Goal: Transaction & Acquisition: Purchase product/service

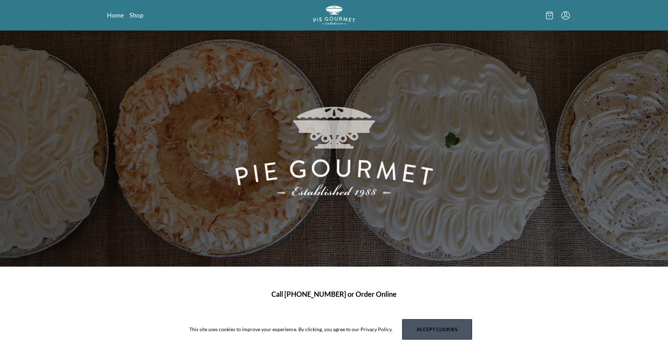
click at [419, 323] on button "Accept cookies" at bounding box center [437, 329] width 70 height 20
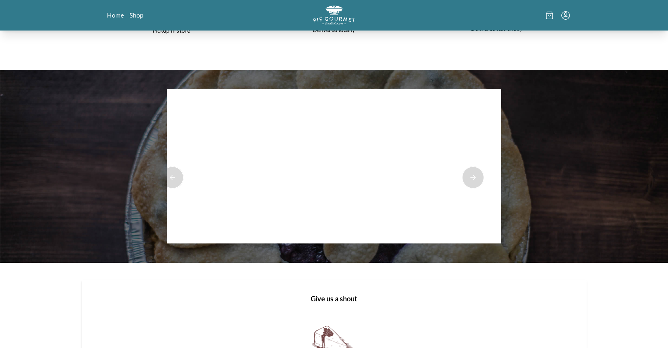
scroll to position [251, 0]
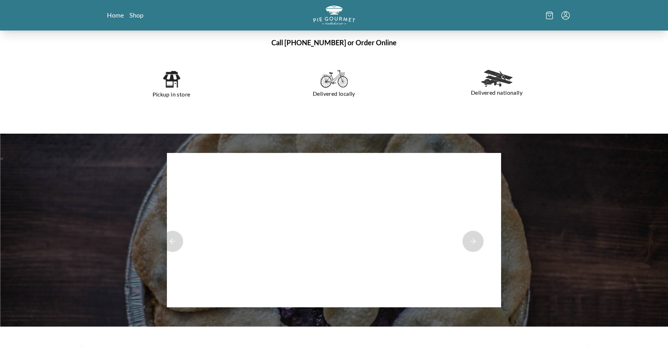
drag, startPoint x: 320, startPoint y: 234, endPoint x: 428, endPoint y: 243, distance: 108.3
click at [378, 241] on div at bounding box center [334, 230] width 334 height 154
click at [470, 241] on button "Next Product Image" at bounding box center [473, 241] width 22 height 22
click at [468, 241] on button "Next Product Image" at bounding box center [473, 241] width 22 height 22
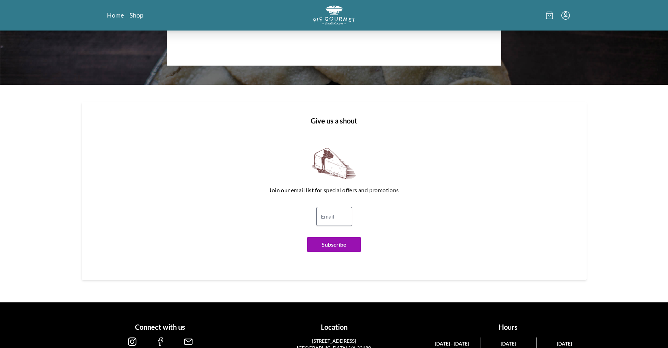
scroll to position [517, 0]
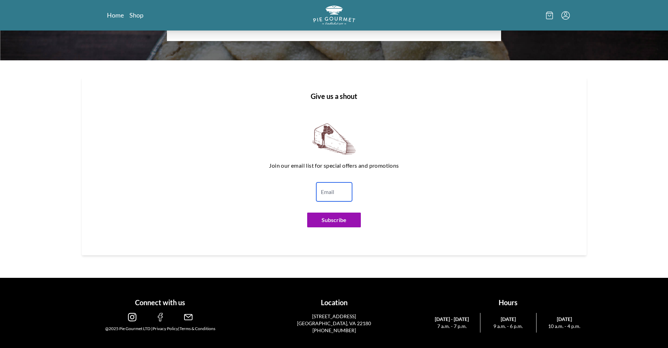
click at [340, 190] on input "email" at bounding box center [334, 191] width 36 height 19
click at [401, 189] on div "Join our email list for special offers and promotions Subscribe" at bounding box center [334, 175] width 460 height 115
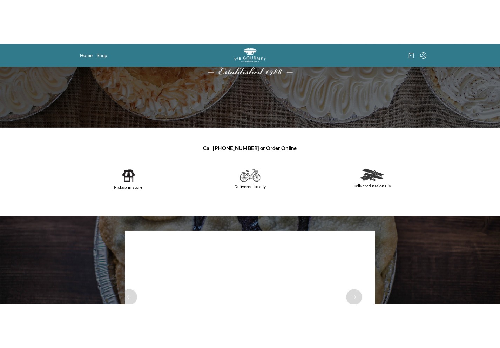
scroll to position [0, 0]
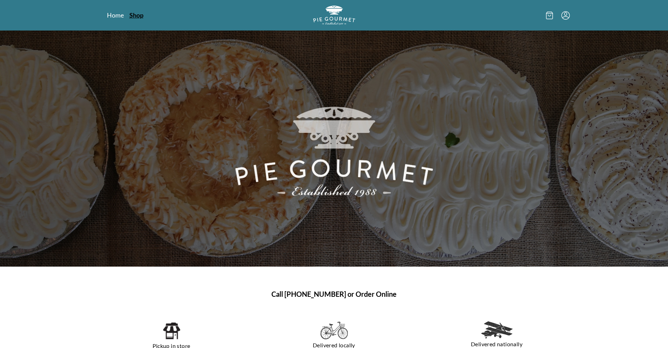
click at [134, 16] on link "Shop" at bounding box center [136, 15] width 14 height 8
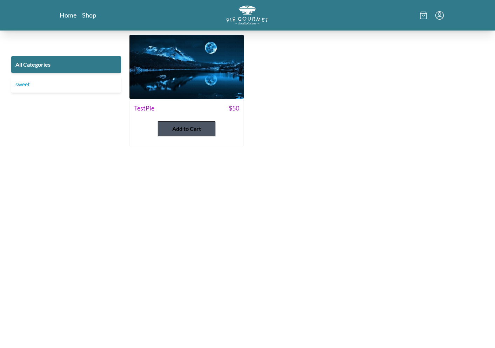
click at [185, 131] on span "Add to Cart" at bounding box center [186, 128] width 29 height 8
